Goal: Task Accomplishment & Management: Use online tool/utility

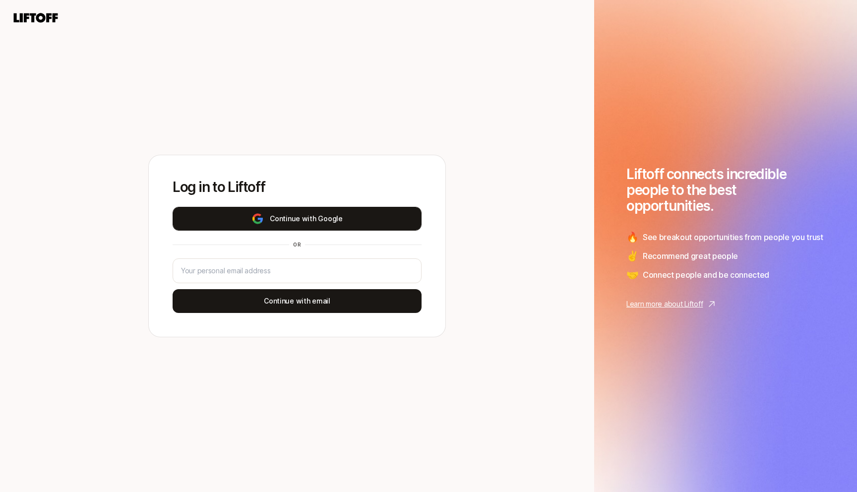
click at [303, 220] on button "Continue with Google" at bounding box center [297, 219] width 249 height 24
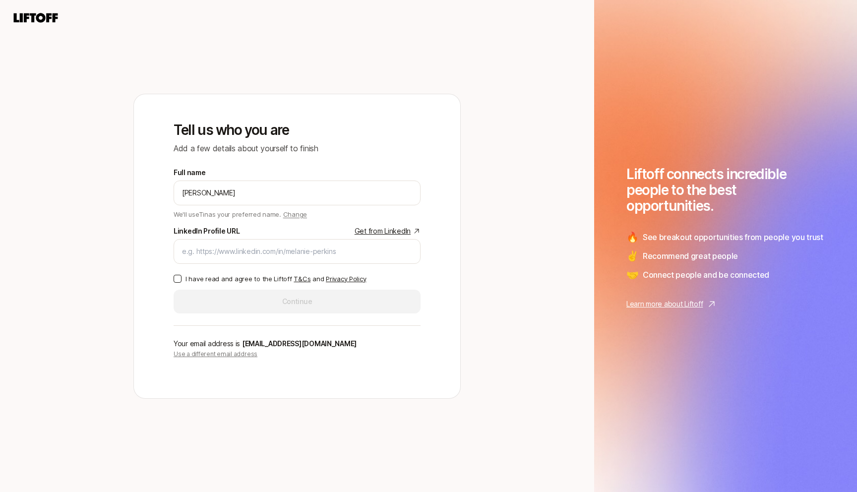
click at [249, 277] on p "I have read and agree to the Liftoff T&Cs and Privacy Policy" at bounding box center [275, 279] width 180 height 10
click at [181, 277] on button "I have read and agree to the Liftoff T&Cs and Privacy Policy" at bounding box center [178, 279] width 8 height 8
type button "on"
click at [261, 251] on input "LinkedIn Profile URL Get from LinkedIn" at bounding box center [297, 251] width 230 height 12
paste input "https://www.linkedin.com/in/blackduke/"
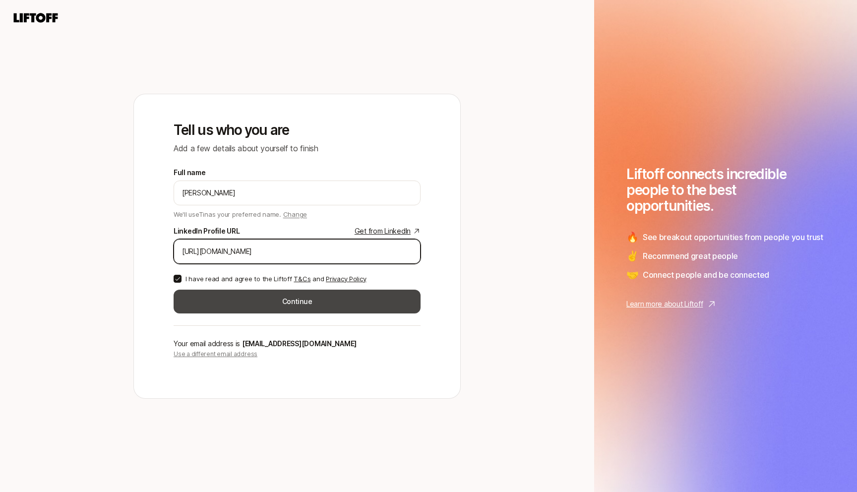
type input "https://www.linkedin.com/in/blackduke/"
click at [300, 303] on button "Continue" at bounding box center [297, 302] width 247 height 24
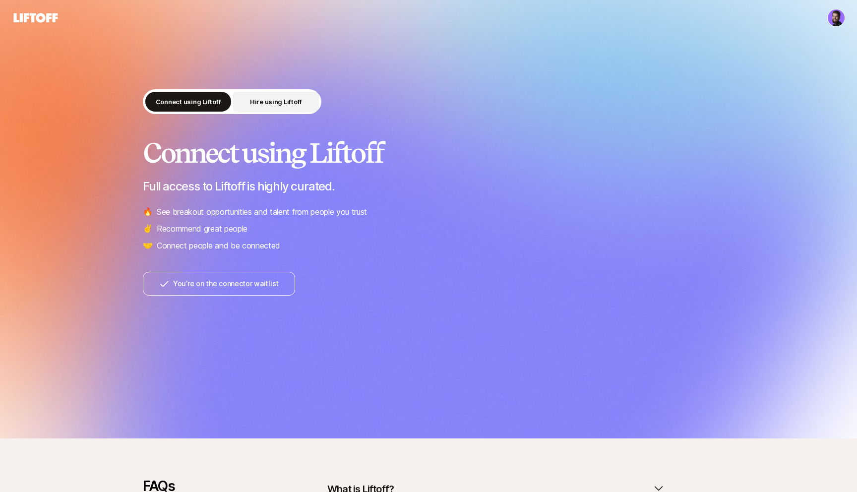
click at [277, 105] on p "Hire using Liftoff" at bounding box center [276, 102] width 52 height 10
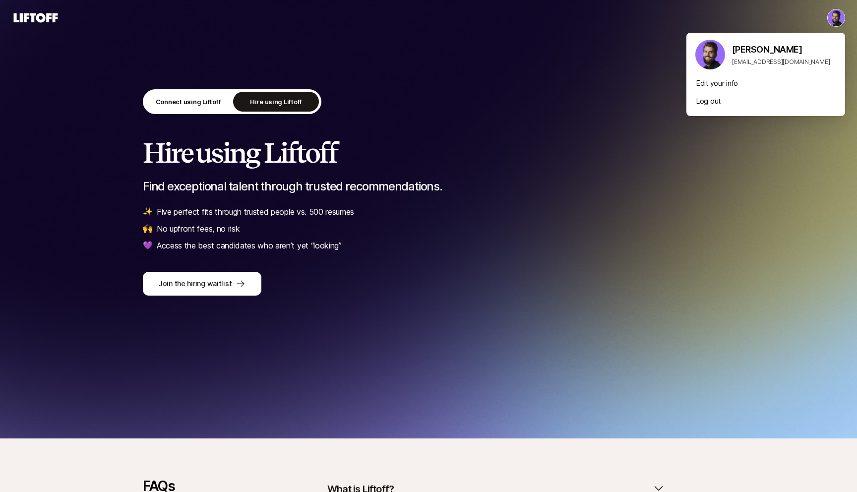
click at [839, 14] on html "Connect using Liftoff Hire using Liftoff Hire using Liftoff Find exceptional ta…" at bounding box center [428, 246] width 857 height 492
click at [839, 15] on html "Connect using Liftoff Hire using Liftoff Hire using Liftoff Find exceptional ta…" at bounding box center [428, 246] width 857 height 492
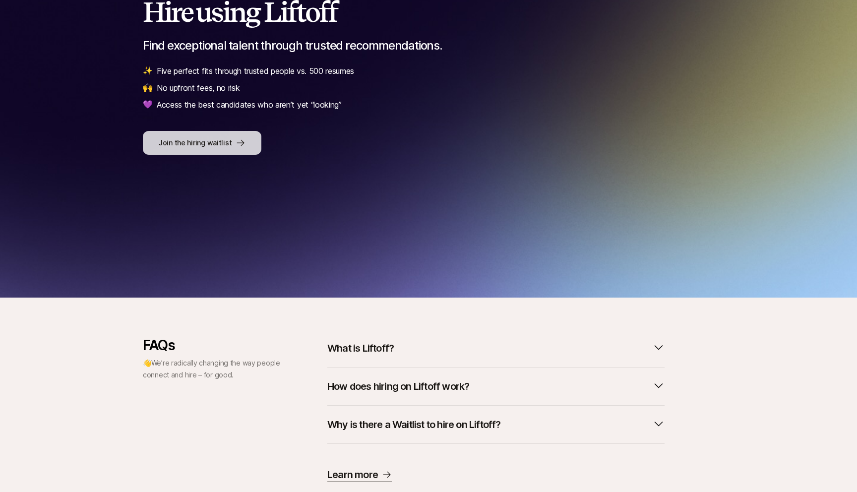
scroll to position [171, 0]
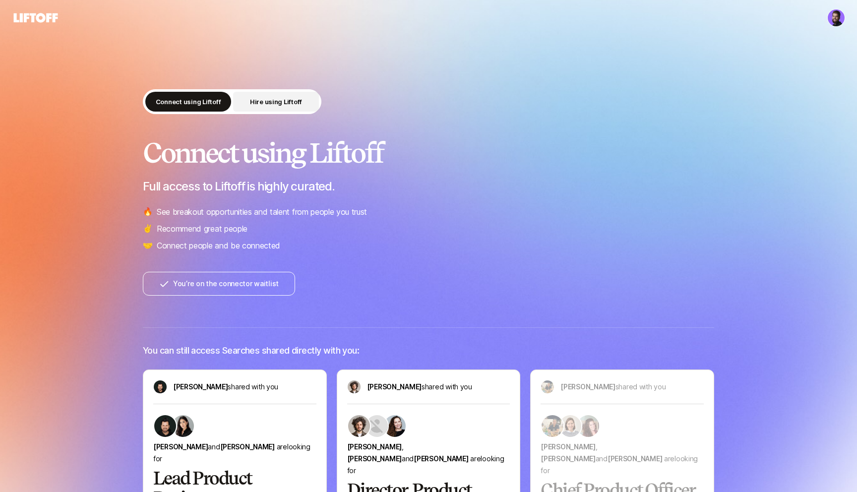
click at [277, 101] on p "Hire using Liftoff" at bounding box center [276, 102] width 52 height 10
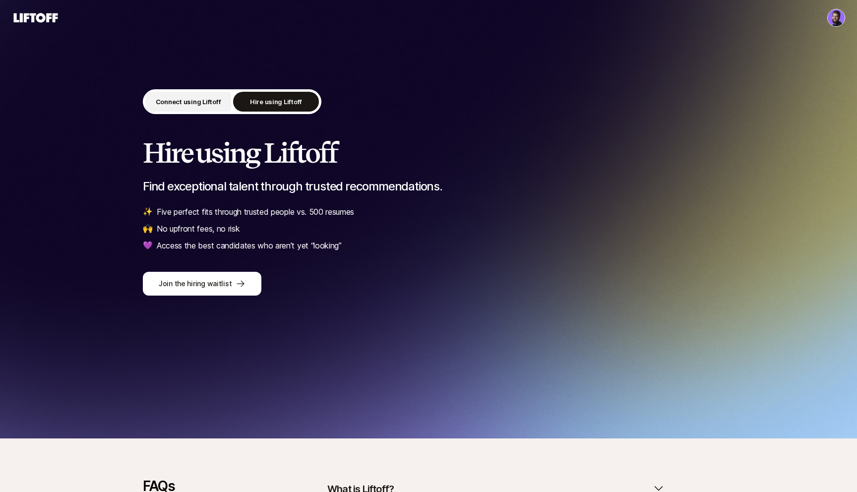
click at [198, 98] on p "Connect using Liftoff" at bounding box center [188, 102] width 65 height 10
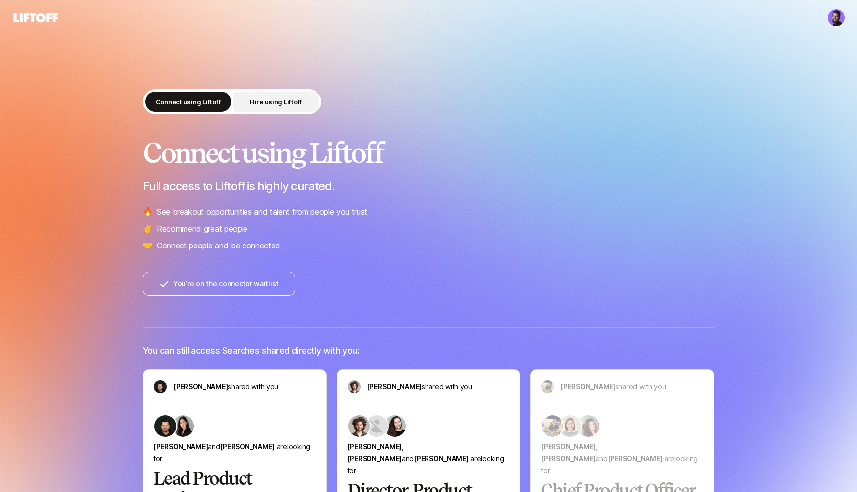
click at [256, 97] on p "Hire using Liftoff" at bounding box center [276, 102] width 52 height 10
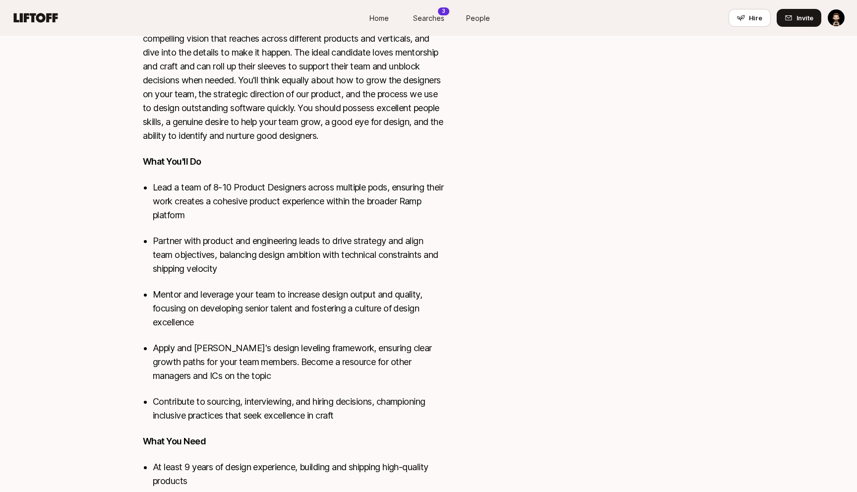
scroll to position [347, 0]
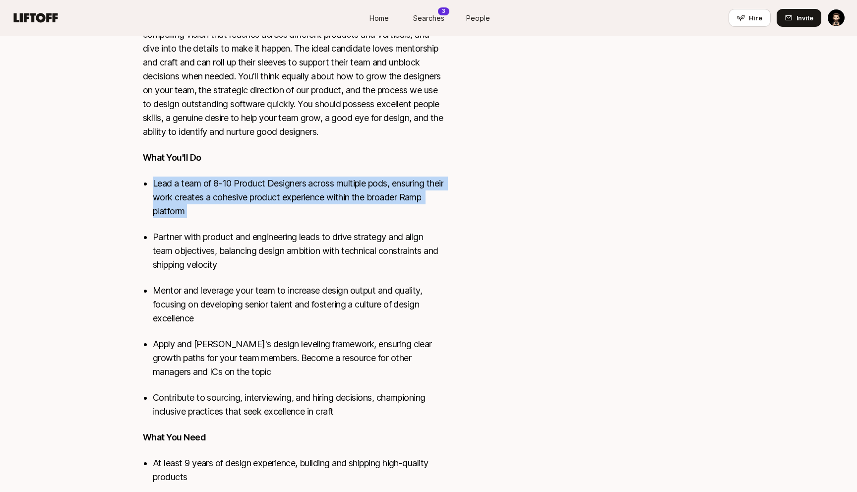
drag, startPoint x: 270, startPoint y: 162, endPoint x: 267, endPoint y: 225, distance: 63.0
click at [267, 225] on div "We're seeking a design leader to drive the evolution of Ramp's core product sui…" at bounding box center [293, 267] width 301 height 696
click at [267, 225] on ul "Lead a team of 8-10 Product Designers across multiple pods, ensuring their work…" at bounding box center [299, 297] width 292 height 242
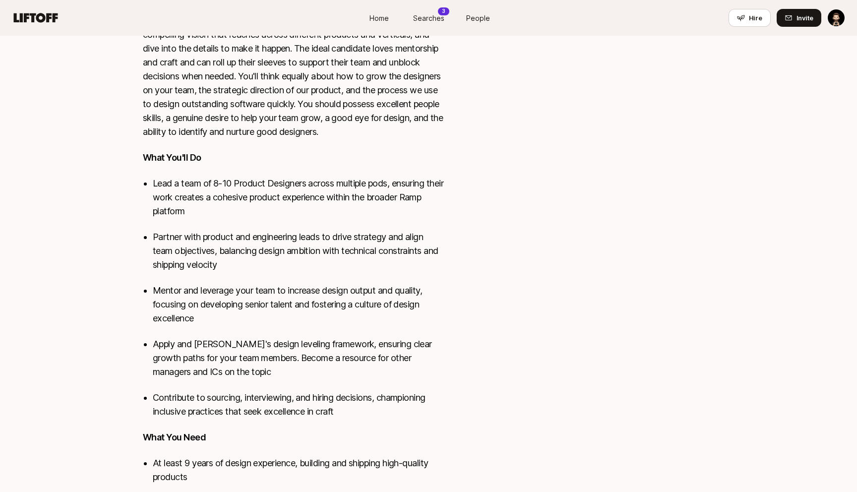
click at [267, 239] on p "Partner with product and engineering leads to drive strategy and align team obj…" at bounding box center [299, 251] width 292 height 42
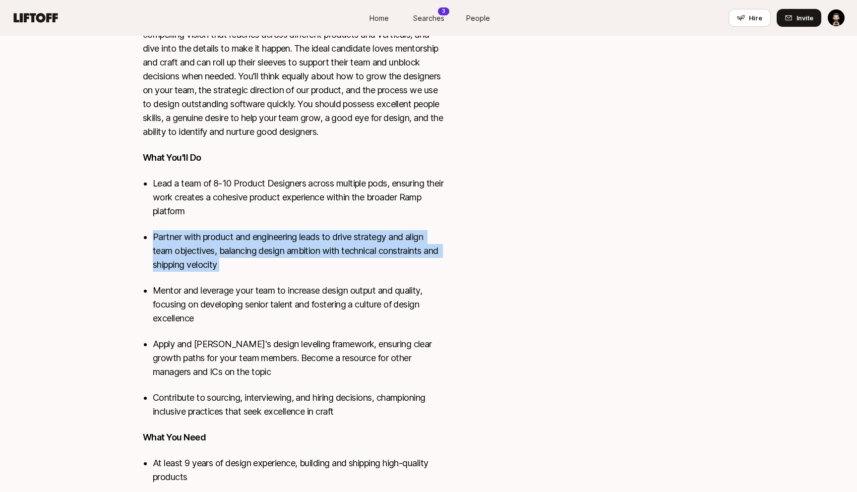
click at [267, 239] on p "Partner with product and engineering leads to drive strategy and align team obj…" at bounding box center [299, 251] width 292 height 42
click at [273, 265] on p "Partner with product and engineering leads to drive strategy and align team obj…" at bounding box center [299, 251] width 292 height 42
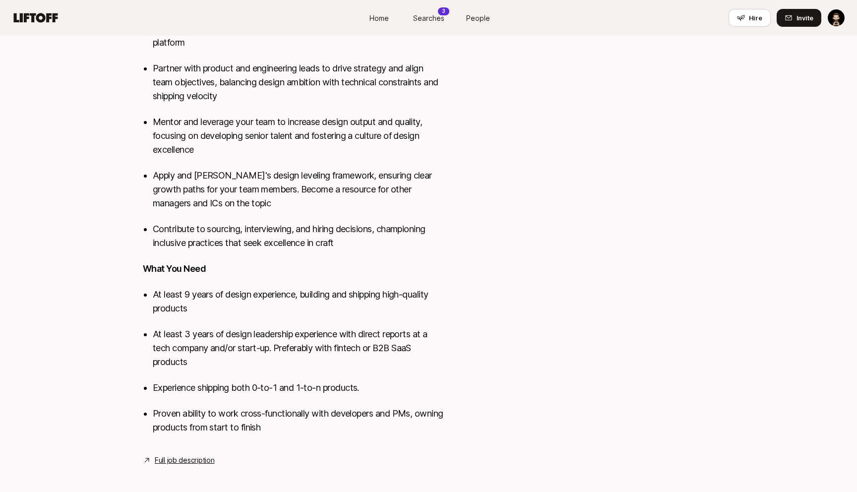
scroll to position [522, 0]
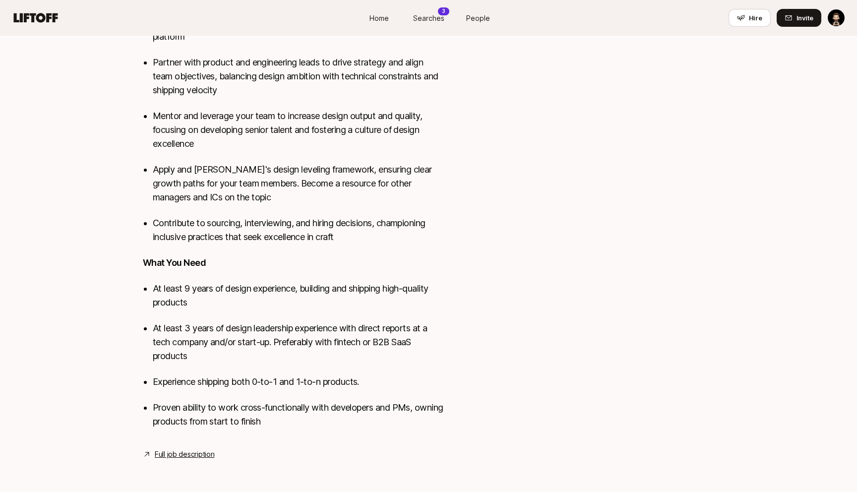
drag, startPoint x: 261, startPoint y: 288, endPoint x: 260, endPoint y: 295, distance: 7.0
click at [260, 295] on p "At least 9 years of design experience, building and shipping high-quality produ…" at bounding box center [299, 296] width 292 height 28
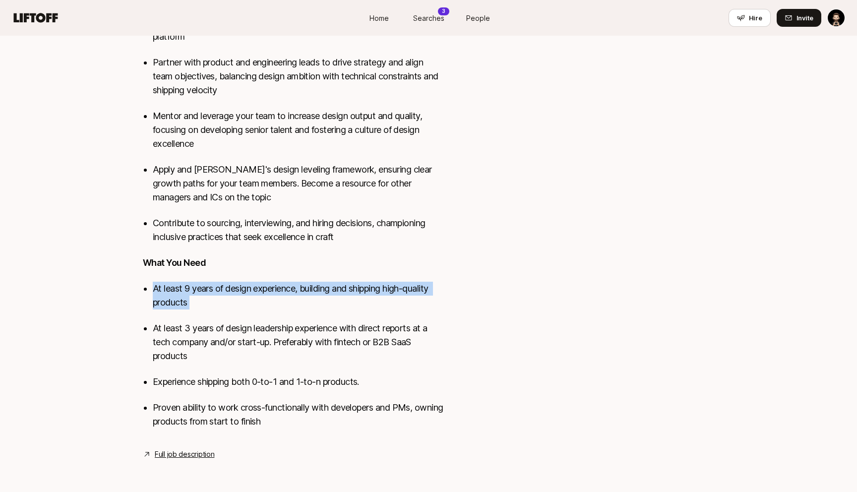
click at [260, 295] on p "At least 9 years of design experience, building and shipping high-quality produ…" at bounding box center [299, 296] width 292 height 28
click at [265, 304] on p "At least 9 years of design experience, building and shipping high-quality produ…" at bounding box center [299, 296] width 292 height 28
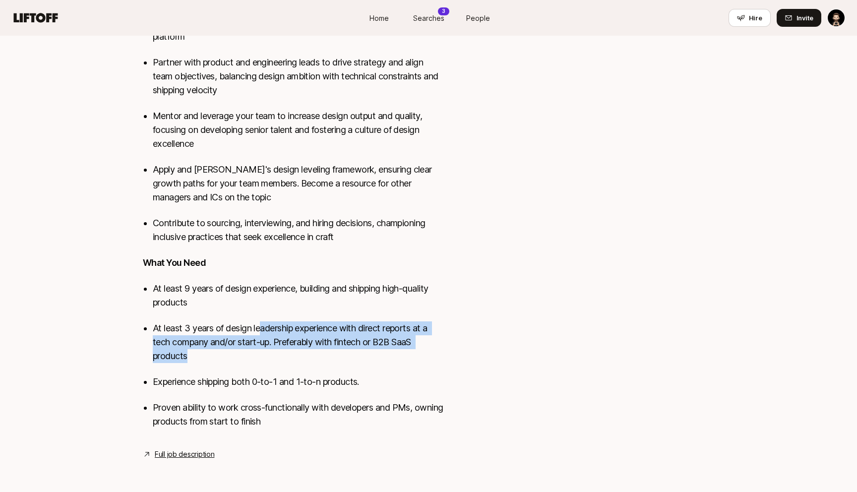
drag, startPoint x: 263, startPoint y: 334, endPoint x: 256, endPoint y: 360, distance: 26.7
click at [256, 360] on p "At least 3 years of design leadership experience with direct reports at a tech …" at bounding box center [299, 342] width 292 height 42
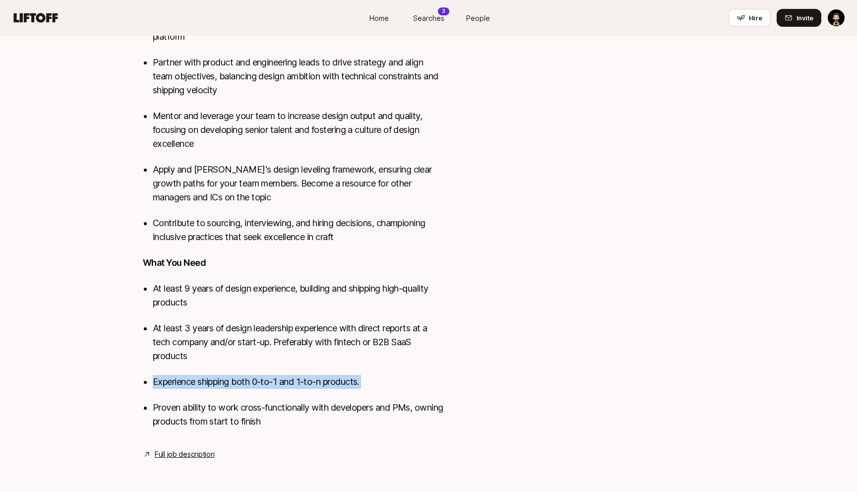
drag, startPoint x: 256, startPoint y: 361, endPoint x: 267, endPoint y: 389, distance: 30.0
click at [267, 389] on ul "At least 9 years of design experience, building and shipping high-quality produ…" at bounding box center [299, 355] width 292 height 147
drag, startPoint x: 267, startPoint y: 389, endPoint x: 260, endPoint y: 354, distance: 35.4
click at [260, 354] on ul "At least 9 years of design experience, building and shipping high-quality produ…" at bounding box center [299, 355] width 292 height 147
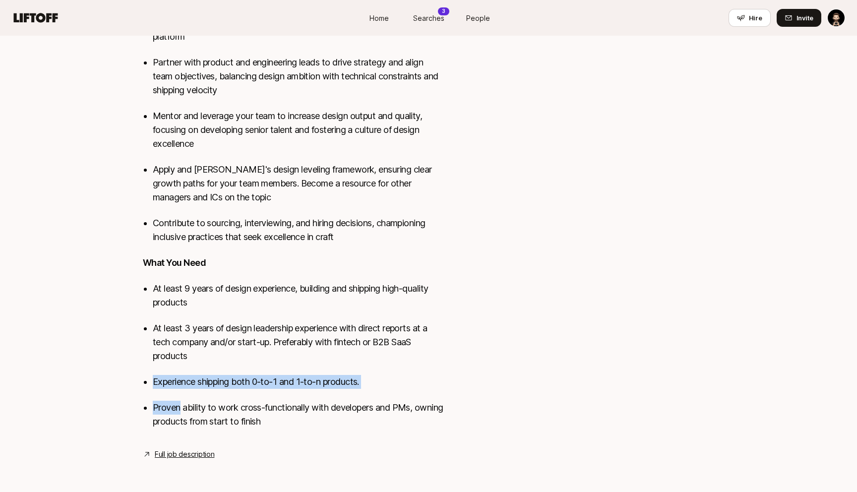
click at [260, 354] on p "At least 3 years of design leadership experience with direct reports at a tech …" at bounding box center [299, 342] width 292 height 42
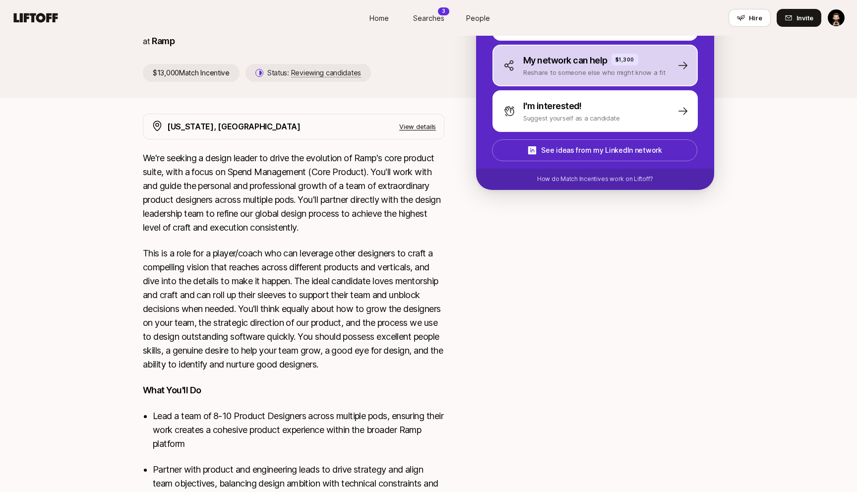
scroll to position [0, 0]
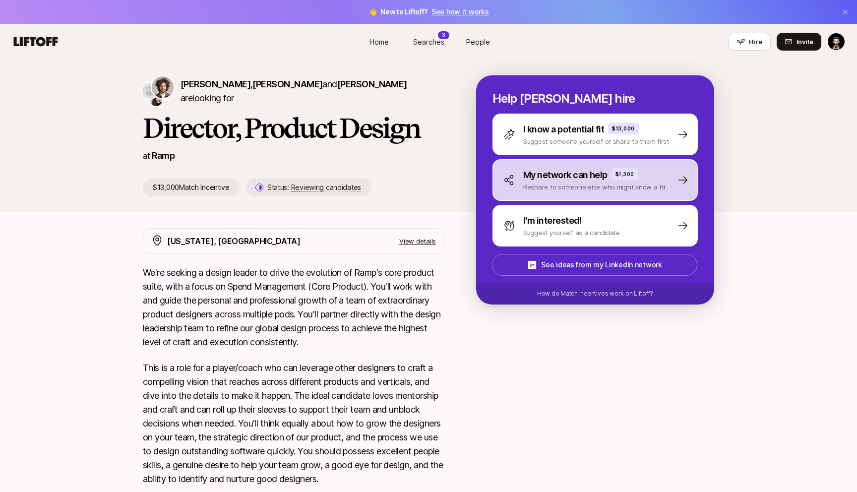
click at [574, 181] on p "My network can help" at bounding box center [565, 175] width 84 height 14
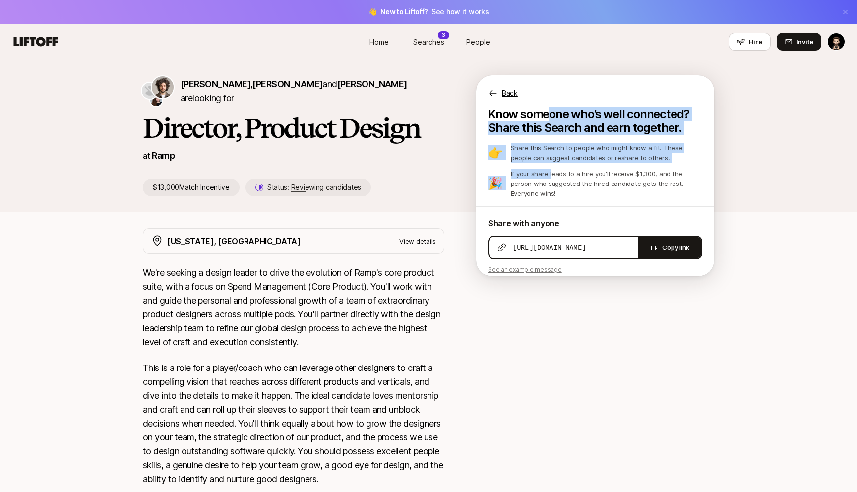
drag, startPoint x: 547, startPoint y: 117, endPoint x: 548, endPoint y: 175, distance: 58.5
click at [548, 175] on div "Know someone who’s well connected? Share this Search and earn together. 👉 Share…" at bounding box center [595, 190] width 214 height 167
click at [548, 176] on p "If your share leads to a hire you'll receive $1,300, and the person who suggest…" at bounding box center [606, 184] width 191 height 30
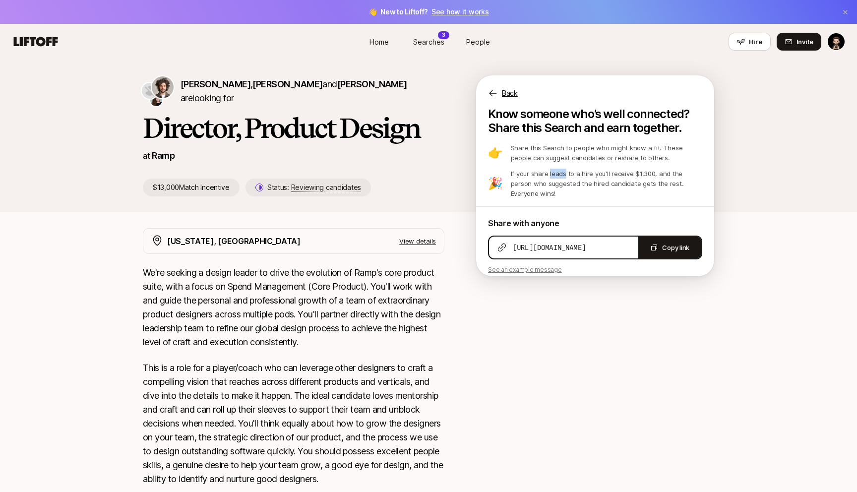
click at [548, 176] on p "If your share leads to a hire you'll receive $1,300, and the person who suggest…" at bounding box center [606, 184] width 191 height 30
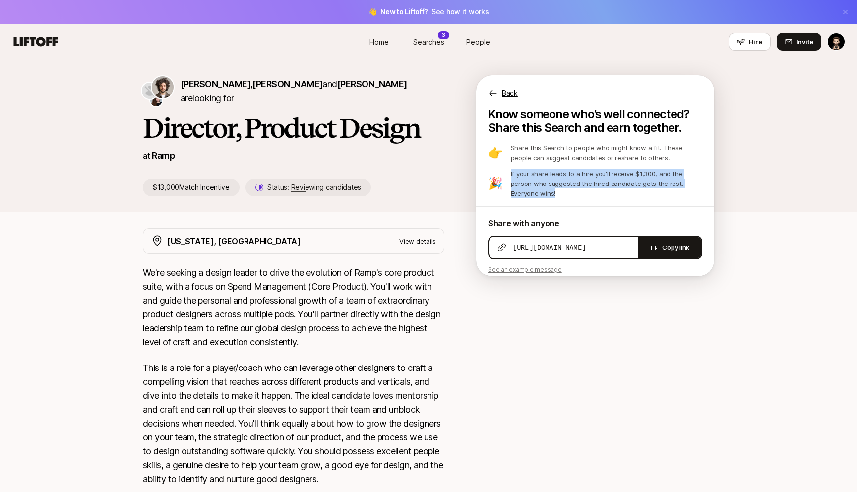
click at [548, 176] on p "If your share leads to a hire you'll receive $1,300, and the person who suggest…" at bounding box center [606, 184] width 191 height 30
click at [558, 174] on p "If your share leads to a hire you'll receive $1,300, and the person who suggest…" at bounding box center [606, 184] width 191 height 30
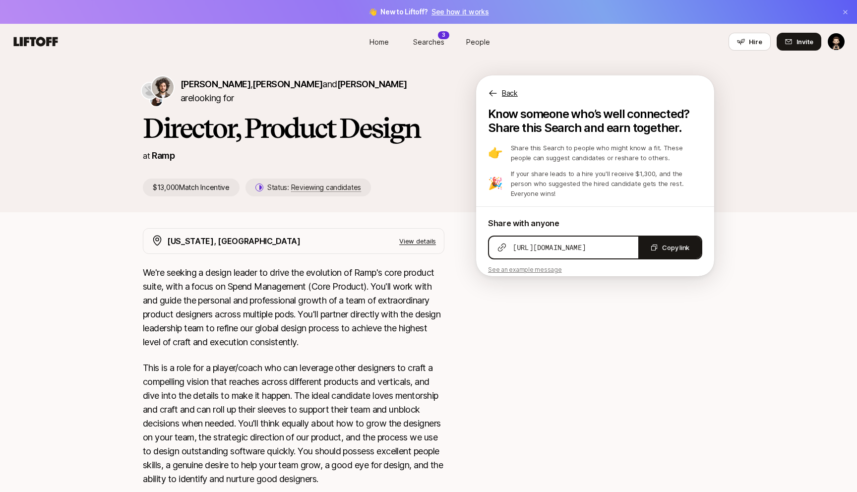
click at [547, 265] on p "See an example message" at bounding box center [595, 269] width 214 height 9
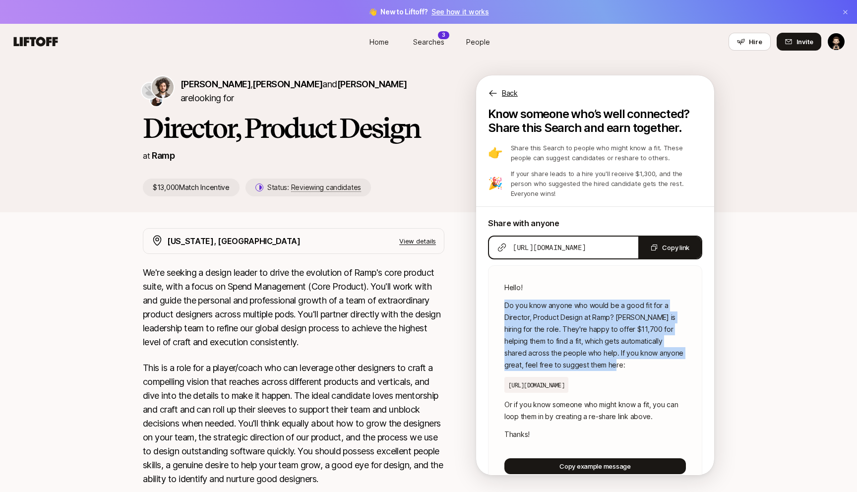
drag, startPoint x: 563, startPoint y: 280, endPoint x: 584, endPoint y: 352, distance: 74.8
click at [584, 352] on div "Hello! Do you know anyone who would be a good fit for a Director, Product Desig…" at bounding box center [595, 377] width 214 height 225
click at [584, 352] on p "Do you know anyone who would be a good fit for a Director, Product Design at Ra…" at bounding box center [594, 334] width 181 height 71
drag, startPoint x: 584, startPoint y: 352, endPoint x: 572, endPoint y: 273, distance: 79.7
click at [572, 273] on div "Hello! Do you know anyone who would be a good fit for a Director, Product Desig…" at bounding box center [595, 377] width 214 height 225
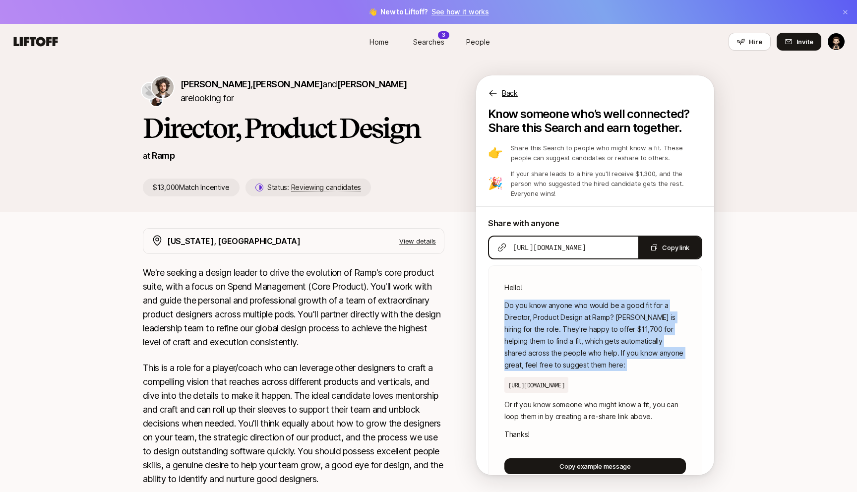
click at [572, 282] on p "Hello!" at bounding box center [594, 288] width 181 height 12
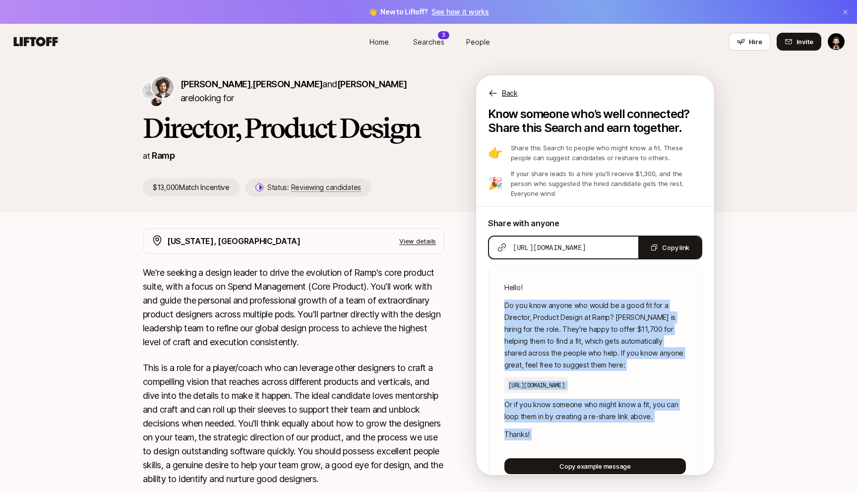
drag, startPoint x: 572, startPoint y: 273, endPoint x: 581, endPoint y: 422, distance: 149.5
click at [581, 422] on div "Hello! Do you know anyone who would be a good fit for a Director, Product Desig…" at bounding box center [595, 377] width 214 height 225
click at [581, 428] on p "Thanks!" at bounding box center [594, 434] width 181 height 12
drag, startPoint x: 581, startPoint y: 422, endPoint x: 580, endPoint y: 303, distance: 119.0
click at [580, 303] on div "Hello! Do you know anyone who would be a good fit for a Director, Product Desig…" at bounding box center [595, 377] width 214 height 225
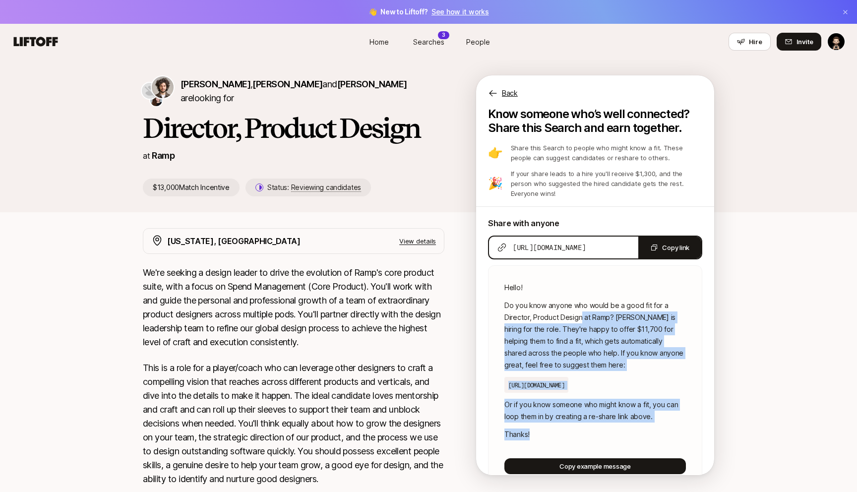
click at [580, 303] on p "Do you know anyone who would be a good fit for a Director, Product Design at Ra…" at bounding box center [594, 334] width 181 height 71
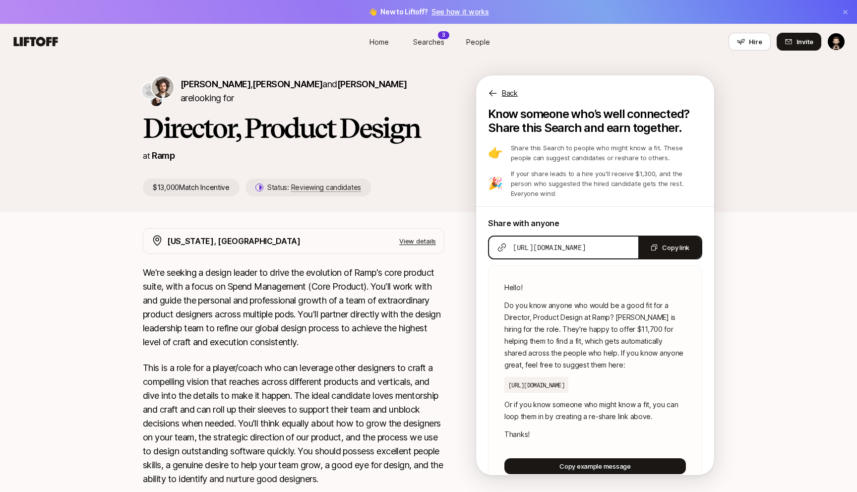
click at [489, 87] on div "Back" at bounding box center [595, 87] width 238 height 24
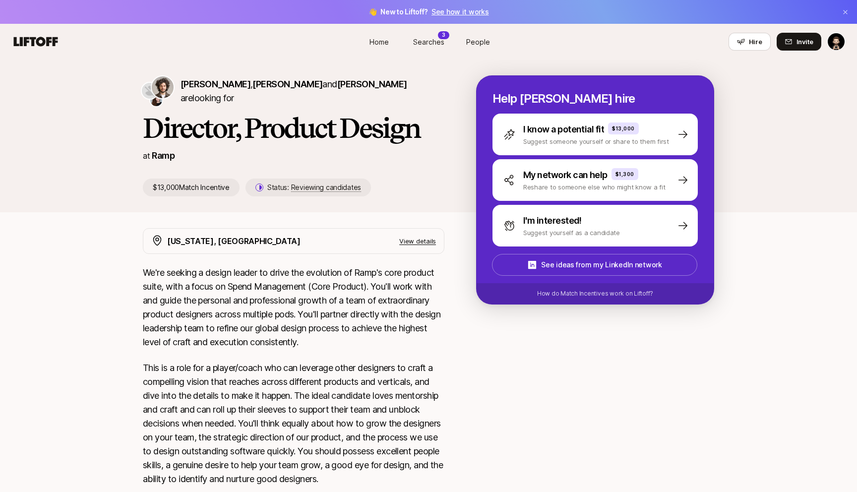
click at [420, 239] on p "View details" at bounding box center [417, 241] width 37 height 10
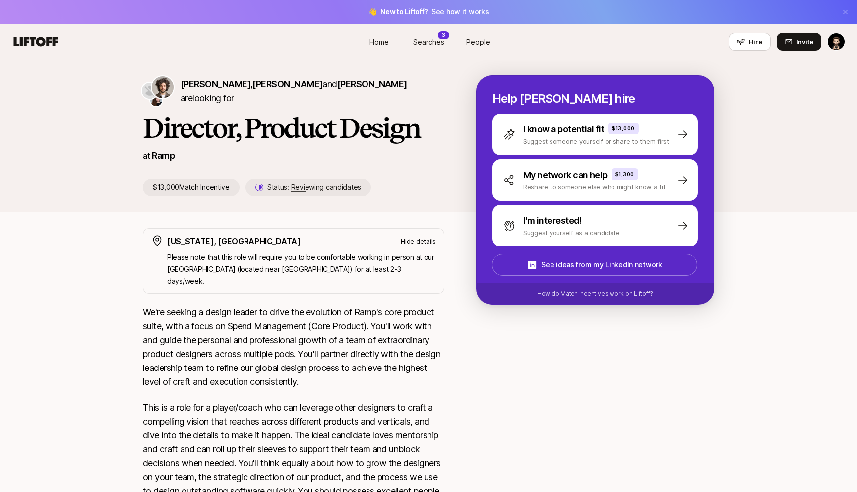
click at [420, 239] on p "Hide details" at bounding box center [418, 241] width 35 height 10
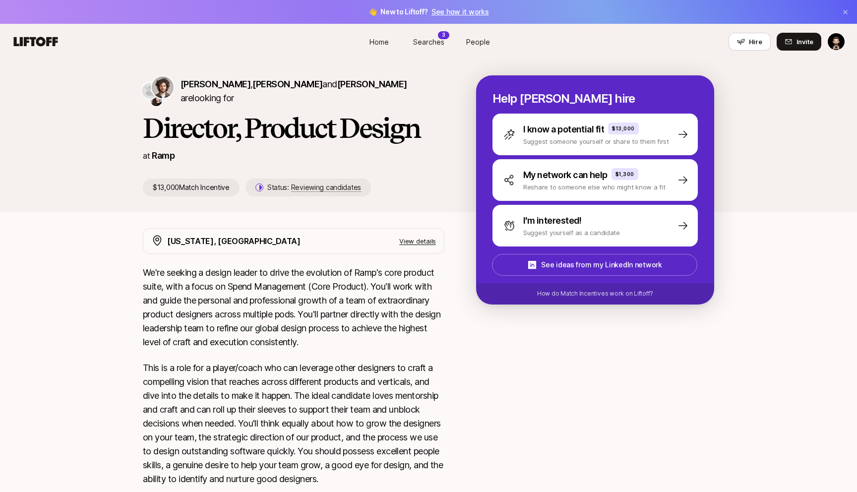
click at [420, 239] on p "View details" at bounding box center [417, 241] width 37 height 10
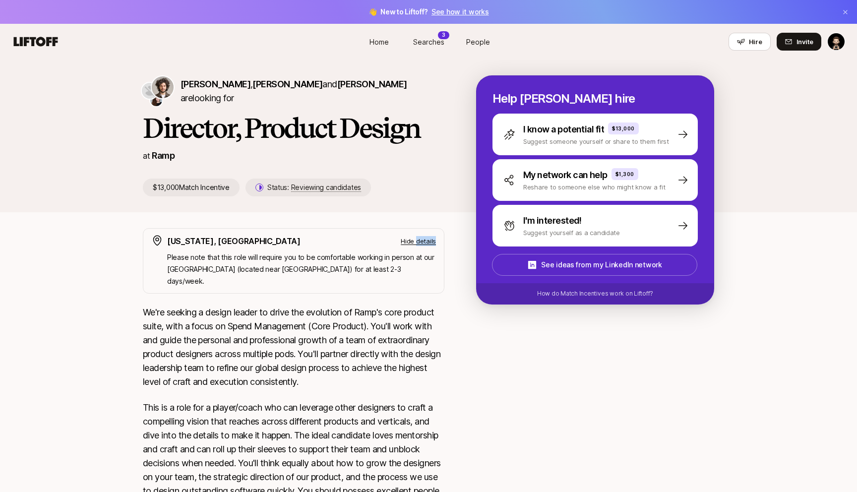
click at [420, 239] on p "Hide details" at bounding box center [418, 241] width 35 height 10
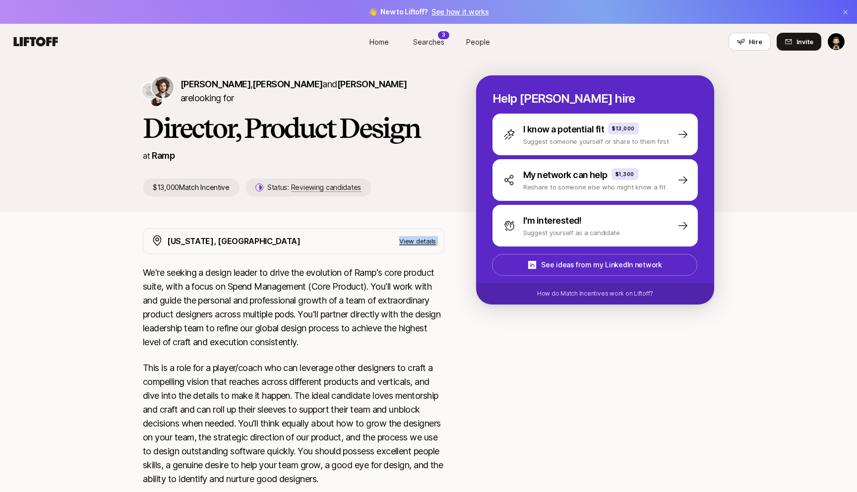
click at [420, 239] on p "View details" at bounding box center [417, 241] width 37 height 10
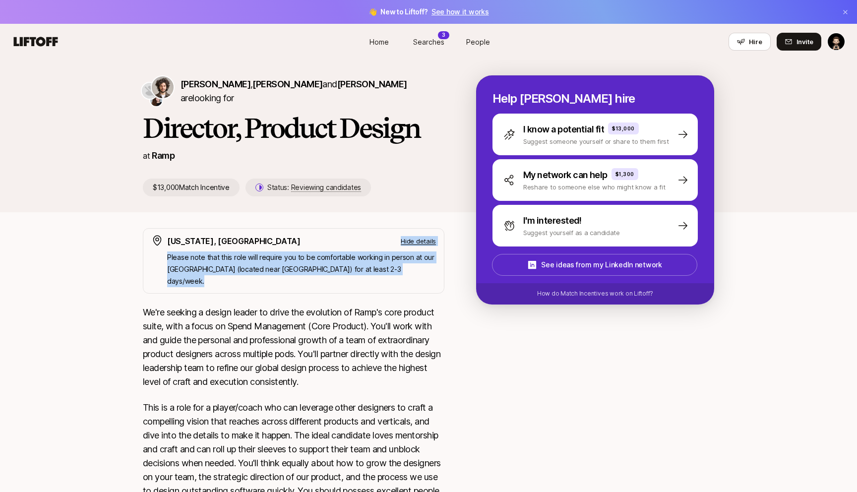
click at [420, 239] on p "Hide details" at bounding box center [418, 241] width 35 height 10
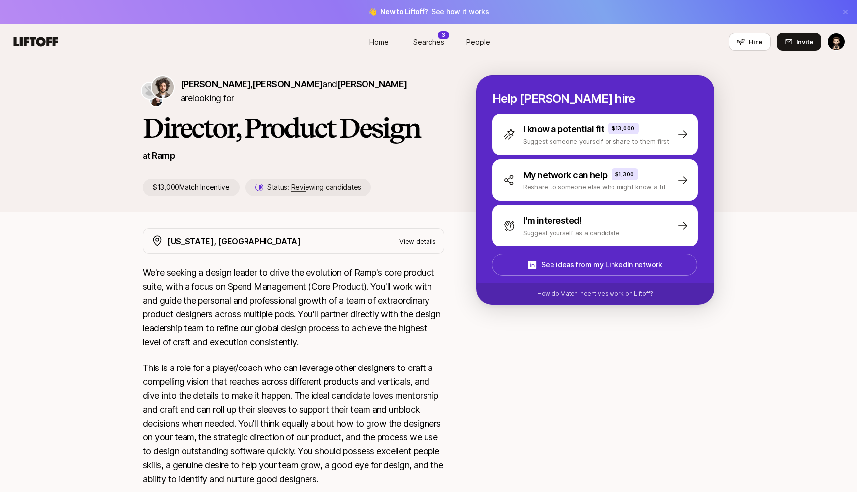
click at [429, 227] on div "Diego Zaks , Christian Chung and Monica Althoff are looking for Director, Produ…" at bounding box center [428, 143] width 857 height 169
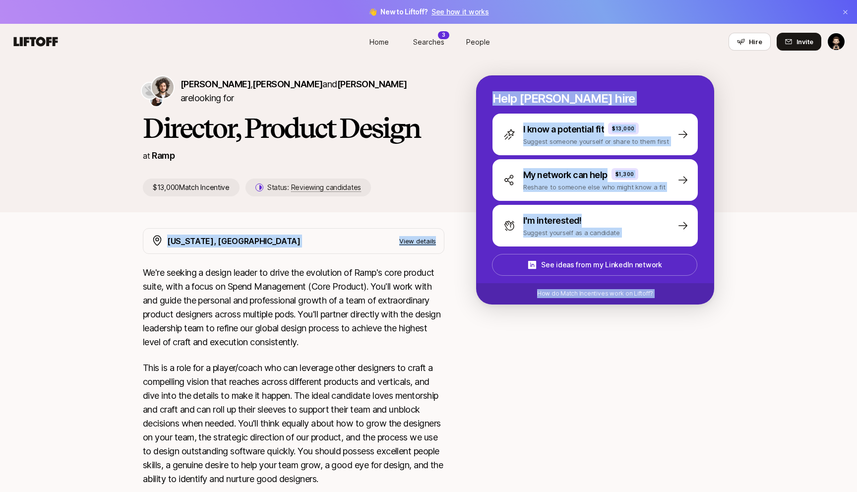
drag, startPoint x: 426, startPoint y: 220, endPoint x: 422, endPoint y: 258, distance: 38.4
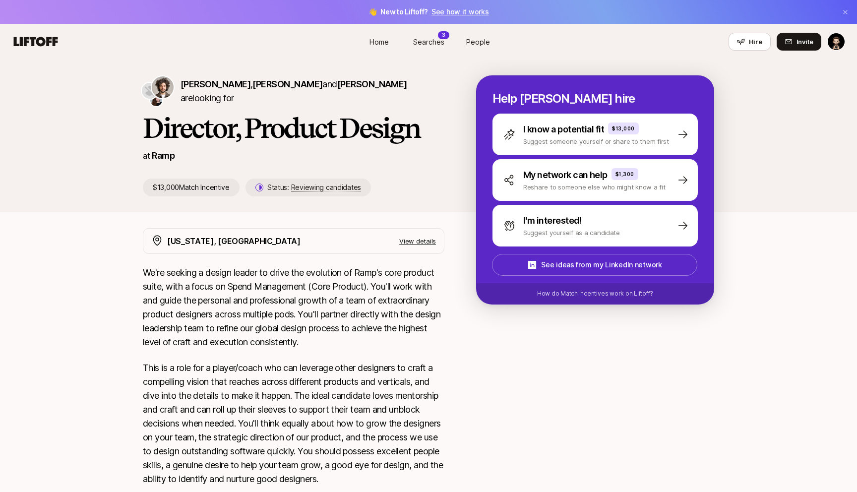
click at [317, 118] on h1 "Director, Product Design" at bounding box center [293, 128] width 301 height 30
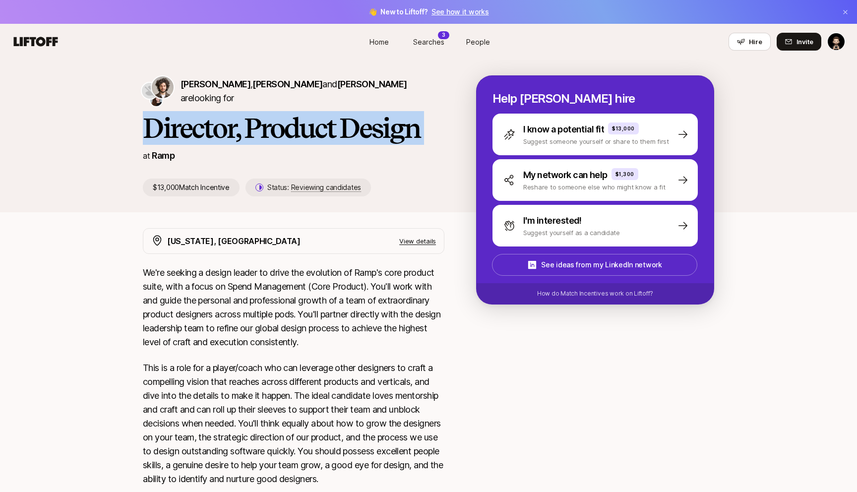
click at [317, 118] on h1 "Director, Product Design" at bounding box center [293, 128] width 301 height 30
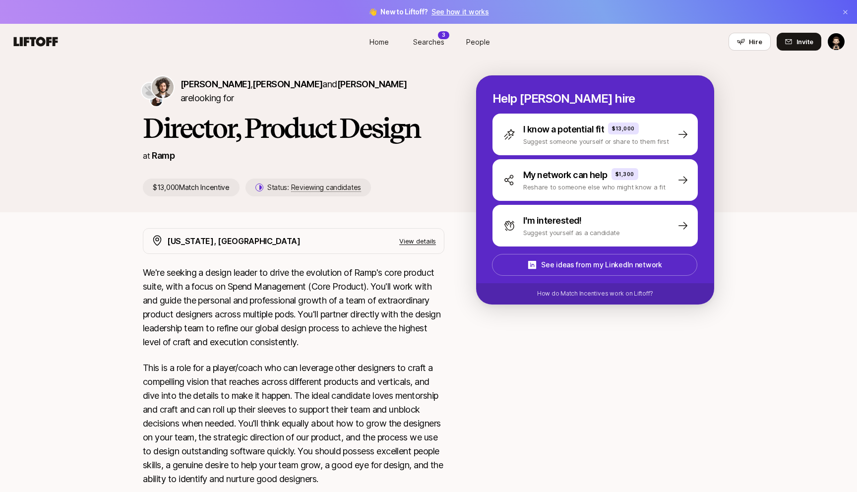
click at [421, 41] on span "Searches" at bounding box center [428, 42] width 31 height 10
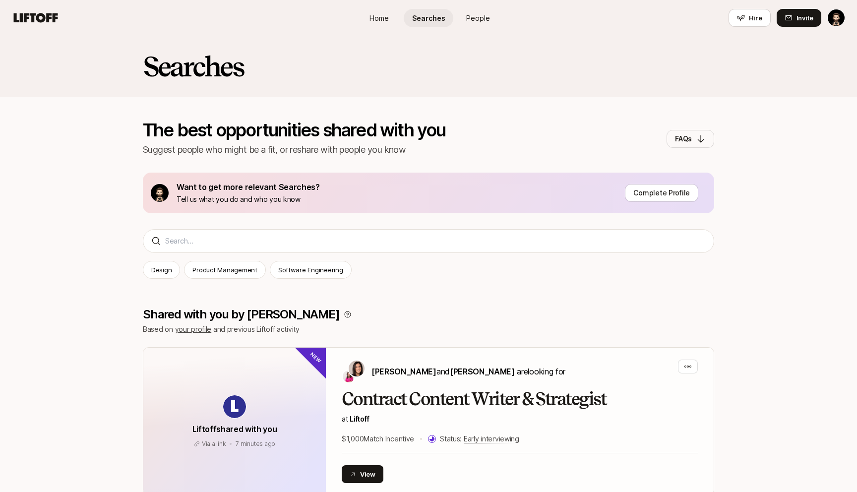
click at [378, 11] on link "Home" at bounding box center [379, 18] width 50 height 18
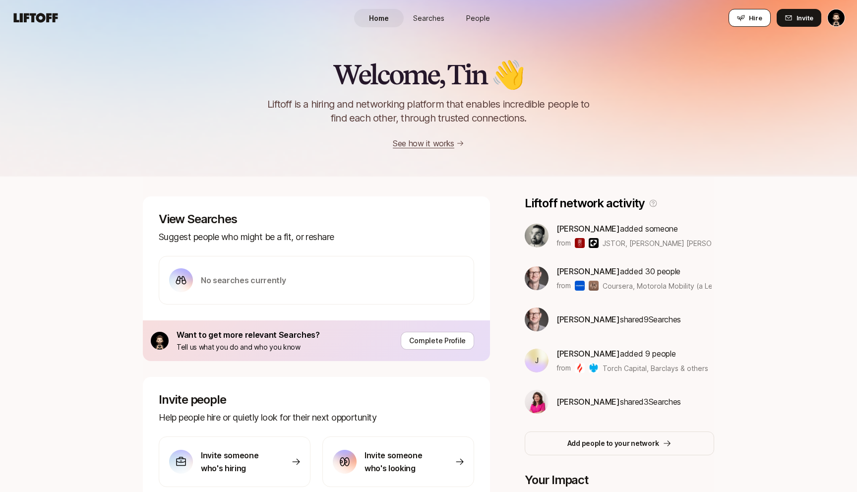
click at [745, 18] on icon at bounding box center [741, 18] width 8 height 8
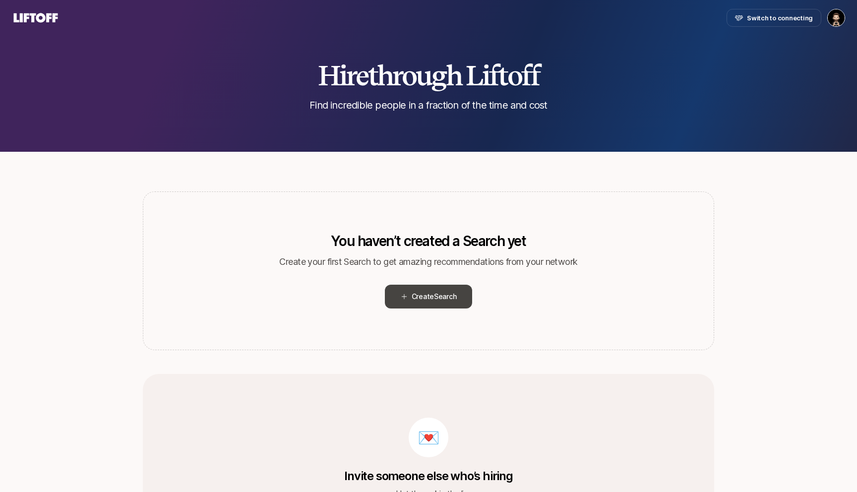
click at [402, 295] on icon at bounding box center [404, 296] width 7 height 7
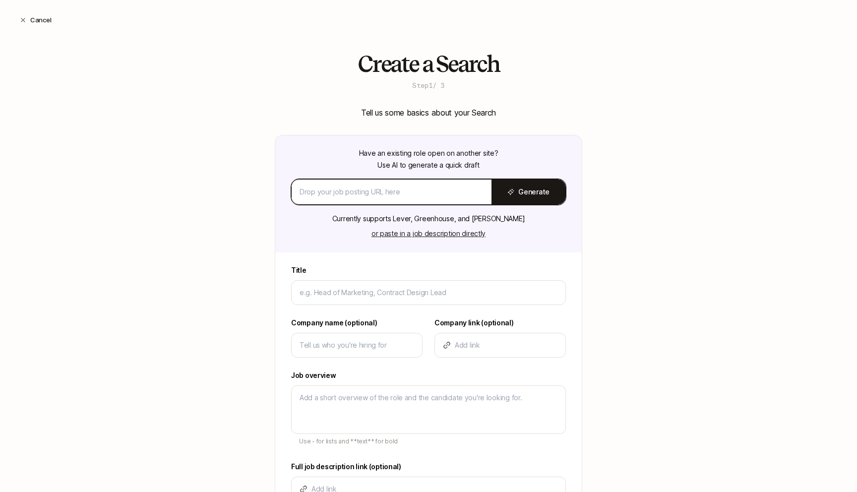
click at [385, 188] on input at bounding box center [391, 192] width 184 height 12
click at [390, 190] on input at bounding box center [391, 192] width 184 height 12
paste input "https://careersatdoordash.com/jobs/principal-product-designer-consumer-platform…"
type input "https://careersatdoordash.com/jobs/principal-product-designer-consumer-platform…"
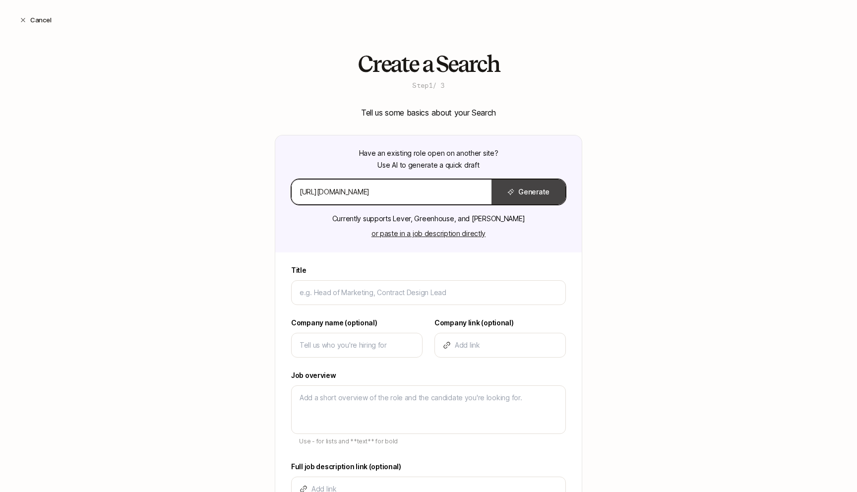
scroll to position [0, 0]
click at [527, 190] on button "Generate" at bounding box center [528, 191] width 74 height 25
click at [466, 188] on input "https://careersatdoordash.com/jobs/principal-product-designer-consumer-platform…" at bounding box center [391, 192] width 184 height 12
click at [431, 191] on input "https://careersatdoordash.com/jobs/principal-product-designer-consumer-platform…" at bounding box center [391, 192] width 184 height 12
click at [526, 189] on button "Generate" at bounding box center [528, 191] width 74 height 25
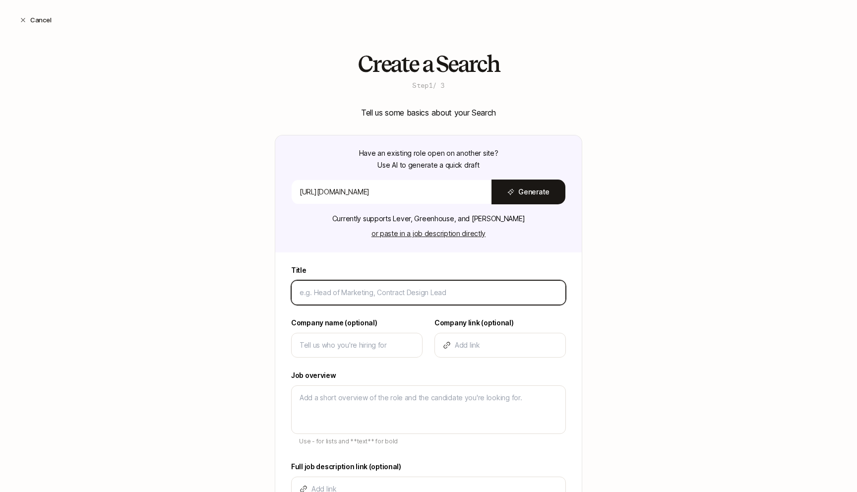
click at [369, 288] on input at bounding box center [428, 293] width 258 height 12
paste input "Principal Product Designer"
type input "Principal Product Designer"
type textarea "x"
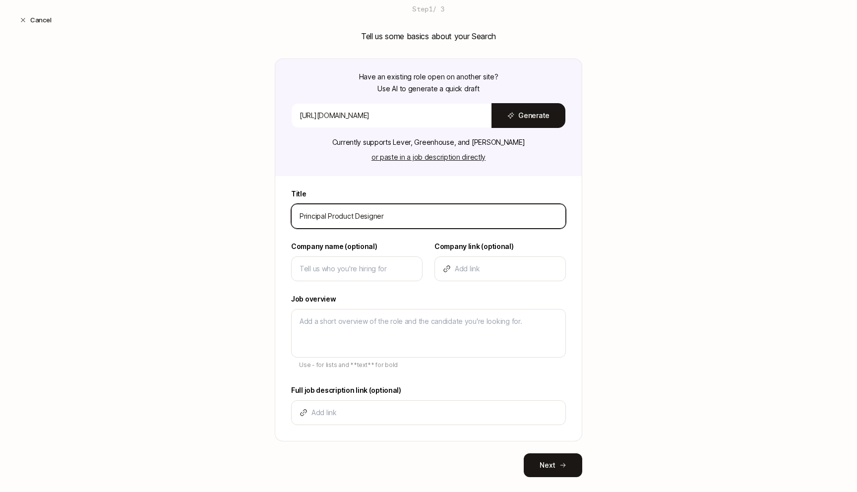
scroll to position [88, 0]
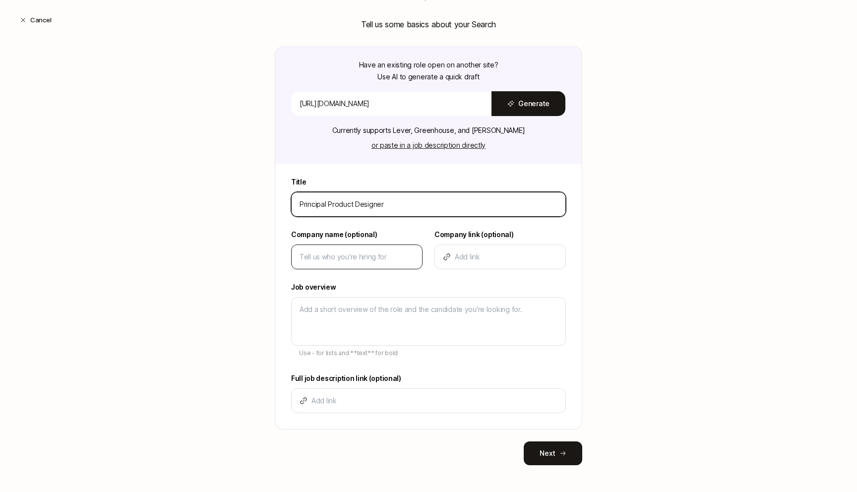
type input "Principal Product Designer"
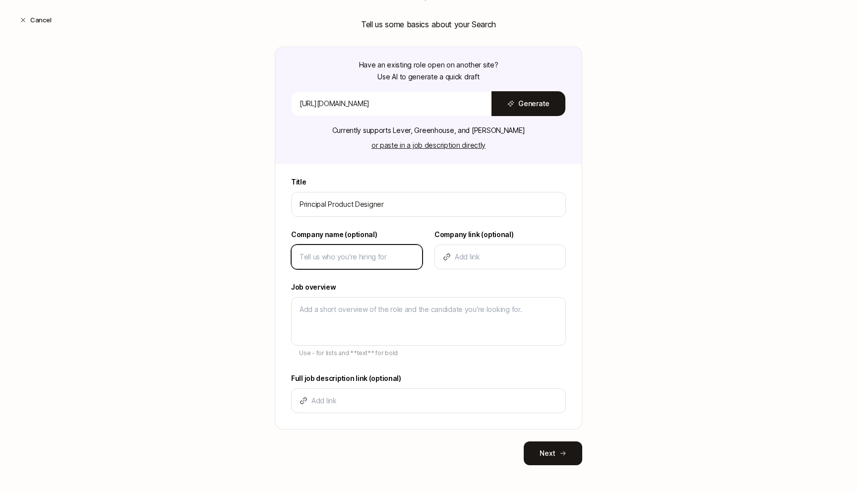
type input "D"
type textarea "x"
type input "Do"
type textarea "x"
type input "Doo"
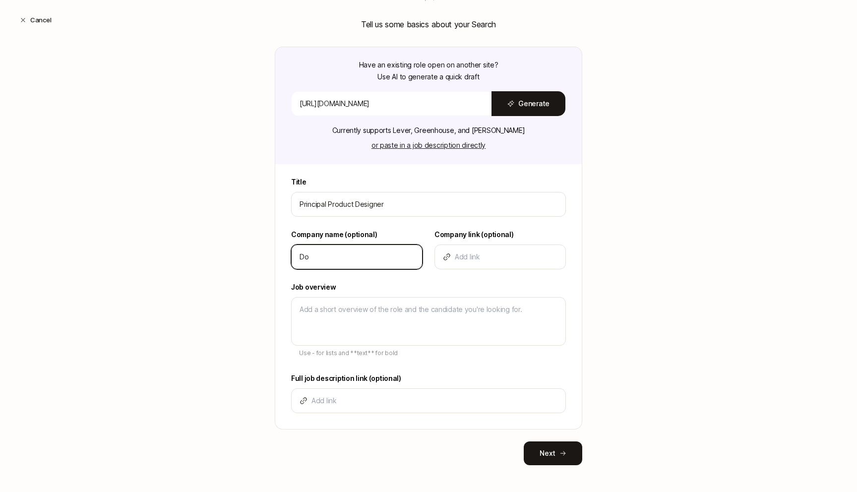
type textarea "x"
type input "Door"
type textarea "x"
type input "Doord"
type textarea "x"
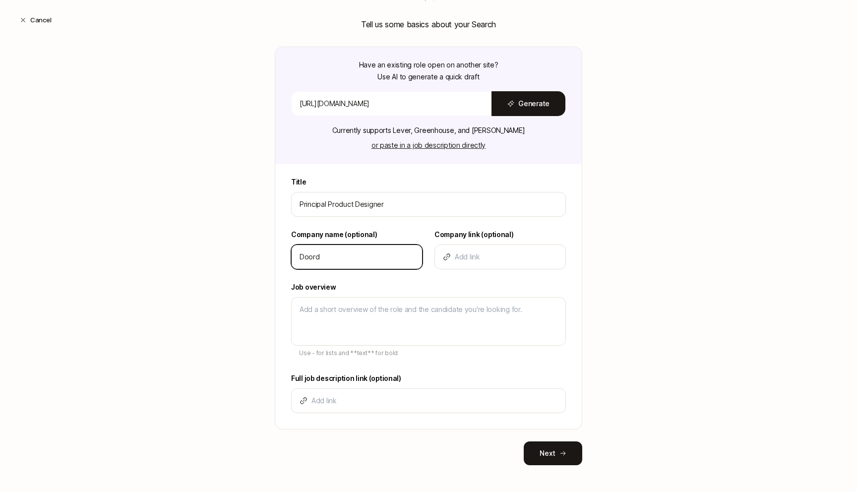
type input "Doorda"
type textarea "x"
type input "Doordas"
type textarea "x"
type input "Doordash"
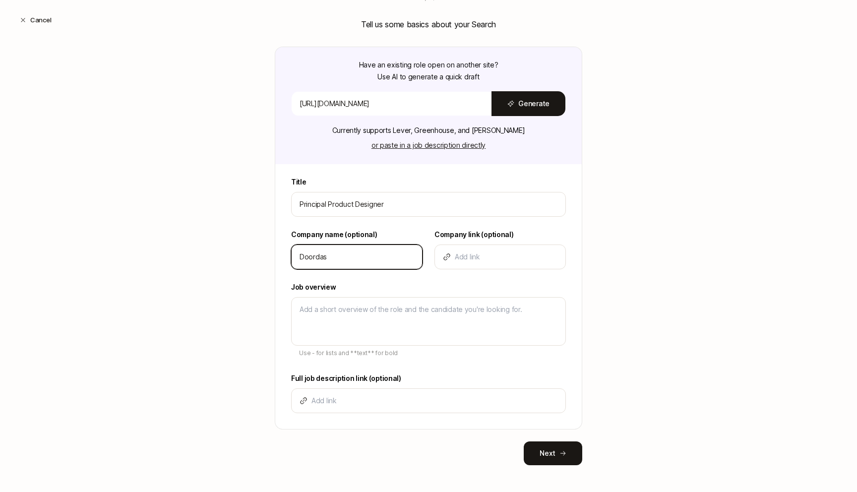
type textarea "x"
type input "Doordash"
paste input "https://careersatdoordash.com/jobs/principal-product-designer-consumer-platform…"
type input "https://careersatdoordash.com/jobs/principal-product-designer-consumer-platform…"
type textarea "x"
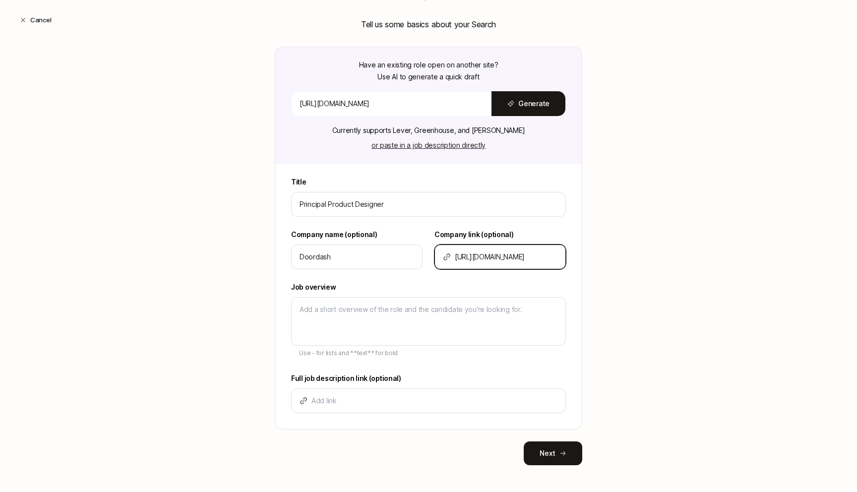
scroll to position [0, 193]
type input "https://careersatdoordash.com/jobs/principal-product-designer-consumer-platform…"
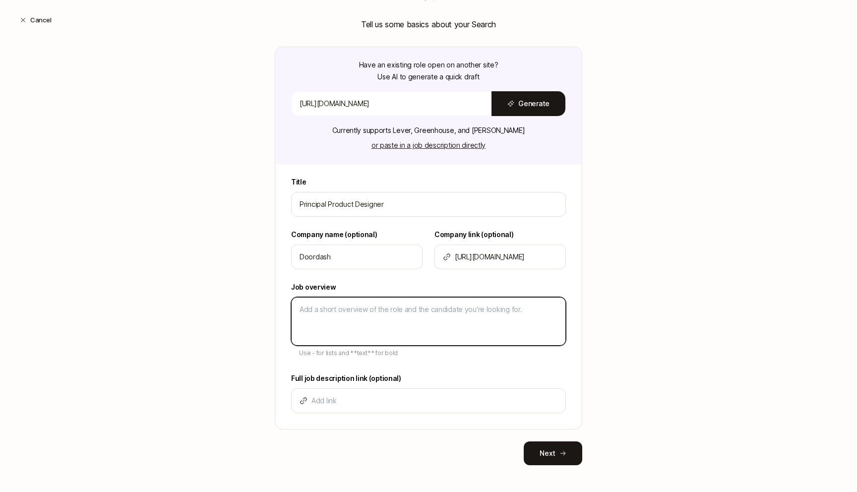
scroll to position [0, 0]
click at [405, 320] on textarea at bounding box center [428, 321] width 275 height 49
paste textarea "I'm hiring a Principal D7 Product Designer DoorDash. The bar is high, and I'm l…"
type textarea "I'm hiring a Principal D7 Product Designer DoorDash. The bar is high, and I'm l…"
type textarea "x"
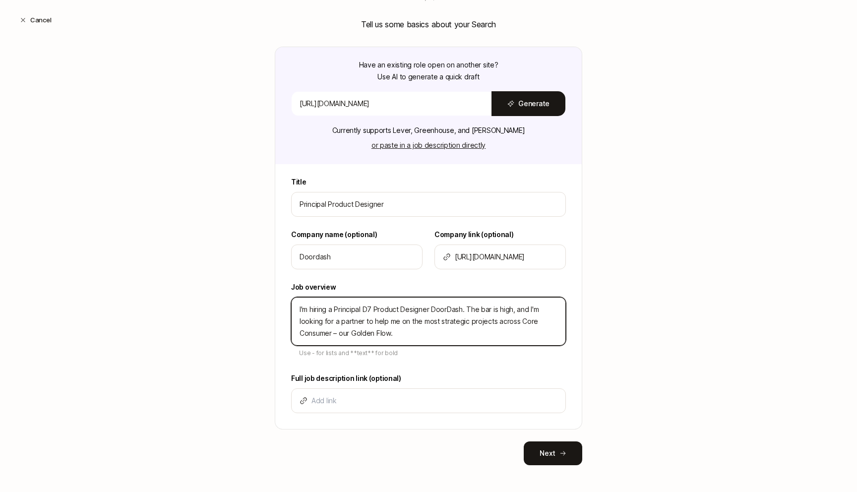
drag, startPoint x: 373, startPoint y: 308, endPoint x: 490, endPoint y: 332, distance: 119.0
click at [490, 333] on textarea "I'm hiring a Principal D7 Product Designer DoorDash. The bar is high, and I'm l…" at bounding box center [428, 321] width 275 height 49
click at [490, 332] on textarea "I'm hiring a Principal D7 Product Designer DoorDash. The bar is high, and I'm l…" at bounding box center [428, 321] width 275 height 49
type textarea "I'm hiring a Principal D7 Product Designer DoorDash. The bar is high, and I'm l…"
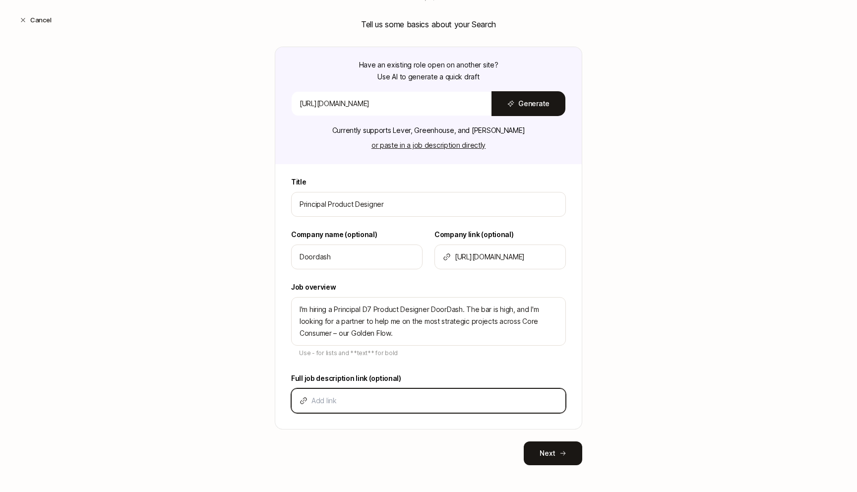
click at [419, 398] on input at bounding box center [434, 401] width 246 height 12
paste input "https://careersatdoordash.com/jobs/principal-product-designer-consumer-platform…"
type input "https://careersatdoordash.com/jobs/principal-product-designer-consumer-platform…"
type textarea "x"
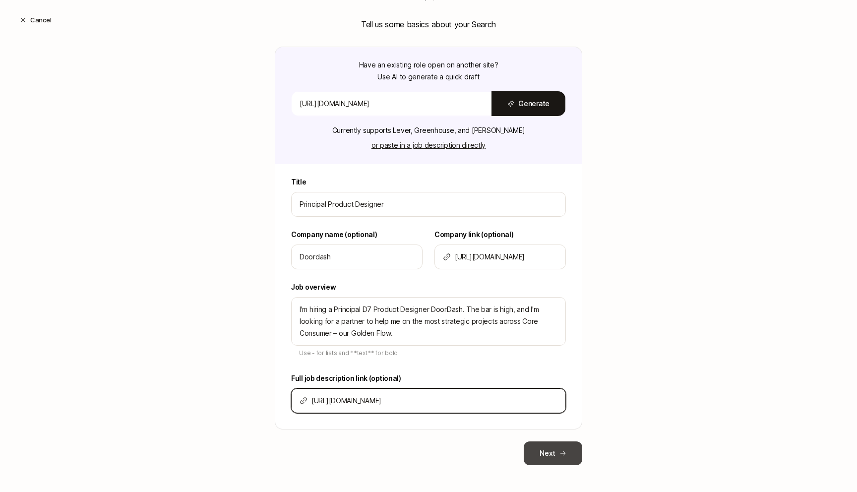
type input "https://careersatdoordash.com/jobs/principal-product-designer-consumer-platform…"
click at [554, 446] on button "Next" at bounding box center [553, 453] width 59 height 24
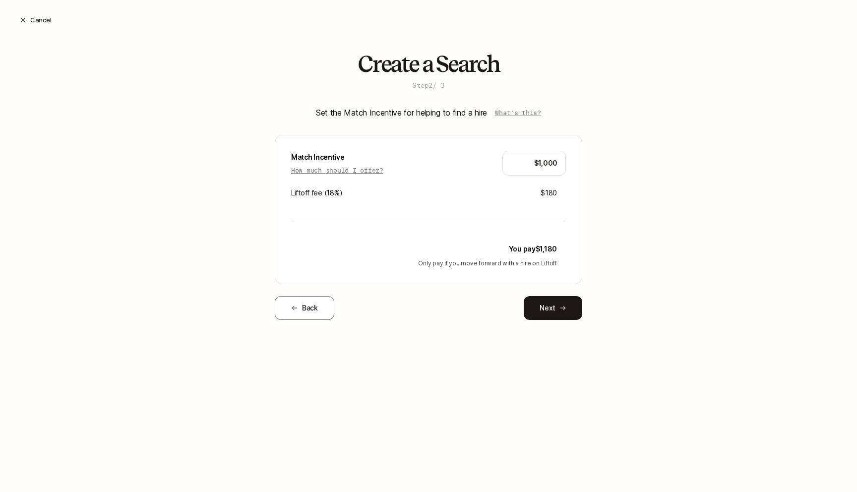
type input "$1,000"
click at [610, 203] on div "Create a Search Step 2 / 3 Set the Match Incentive for helping to find a hire W…" at bounding box center [428, 202] width 857 height 300
click at [566, 309] on icon at bounding box center [562, 307] width 7 height 7
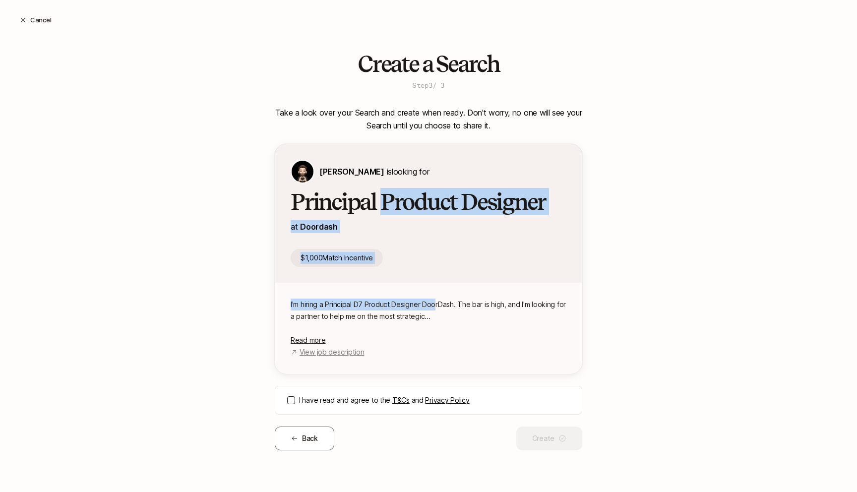
drag, startPoint x: 385, startPoint y: 198, endPoint x: 435, endPoint y: 309, distance: 122.3
click at [435, 309] on div "Tin Kadoic is looking for Principal Product Designer at Doordash $1,000 Match I…" at bounding box center [428, 259] width 307 height 230
click at [435, 309] on p "I'm hiring a Principal D7 Product Designer DoorDash. The bar is high, and I'm l…" at bounding box center [429, 310] width 276 height 24
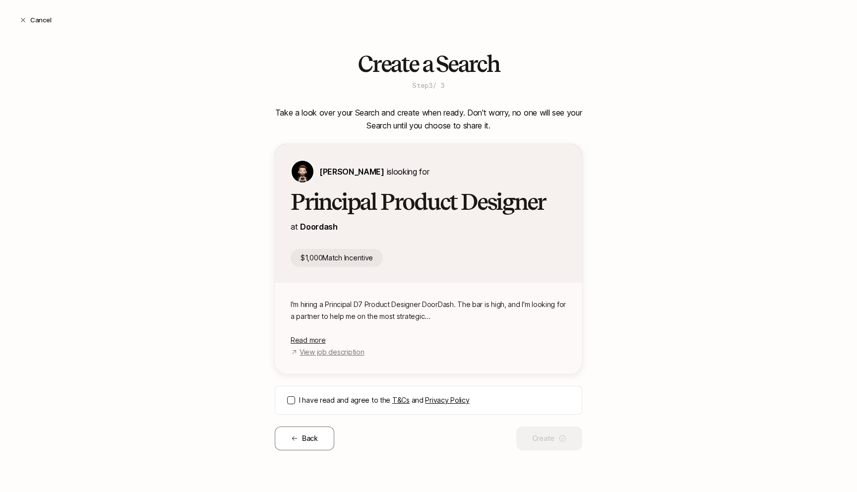
click at [349, 399] on label "I have read and agree to the T&Cs and Privacy Policy" at bounding box center [434, 400] width 271 height 12
click at [295, 399] on button "I have read and agree to the T&Cs and Privacy Policy" at bounding box center [291, 400] width 8 height 8
click at [537, 434] on button "Create" at bounding box center [549, 438] width 66 height 24
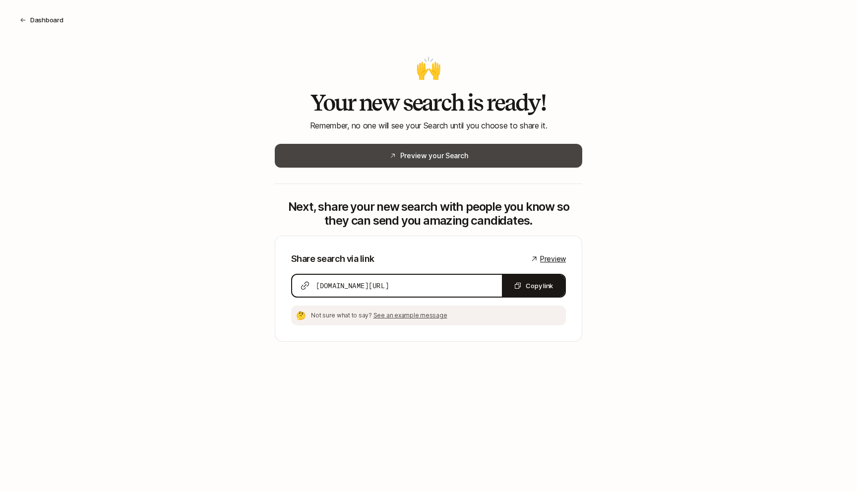
click at [454, 158] on button "Preview your Search" at bounding box center [428, 156] width 307 height 24
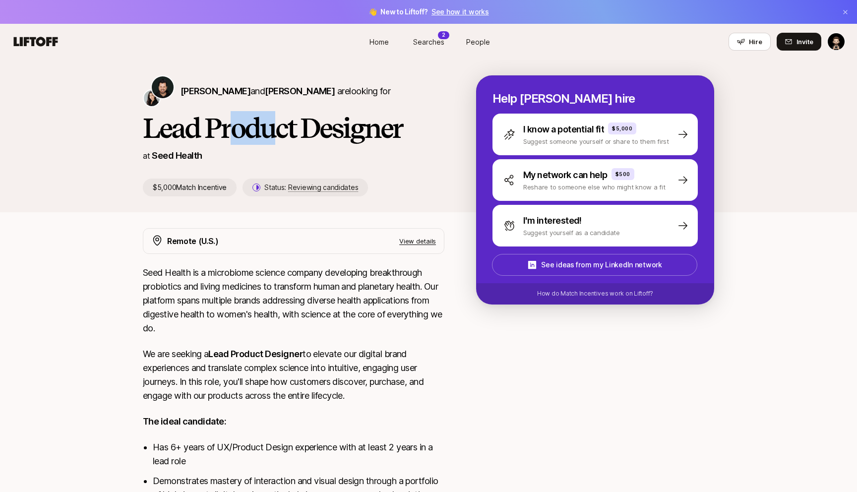
drag, startPoint x: 234, startPoint y: 123, endPoint x: 284, endPoint y: 123, distance: 49.6
click at [282, 123] on h1 "Lead Product Designer" at bounding box center [293, 128] width 301 height 30
click at [284, 123] on h1 "Lead Product Designer" at bounding box center [293, 128] width 301 height 30
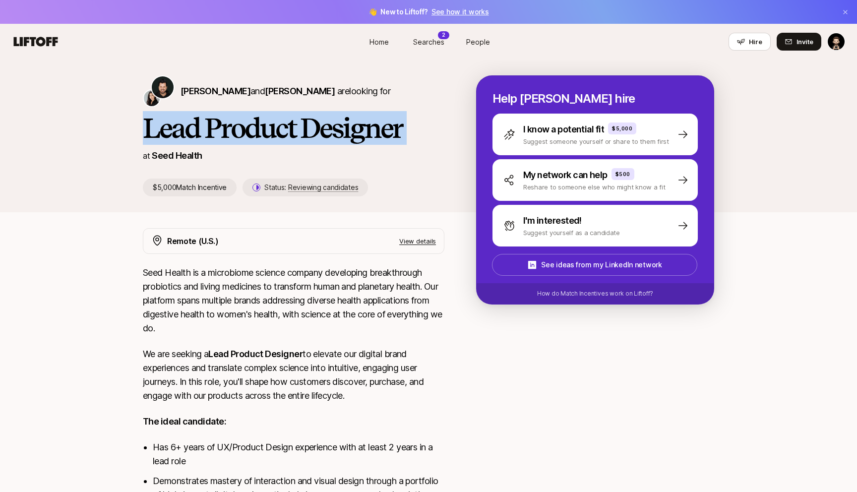
click at [284, 123] on h1 "Lead Product Designer" at bounding box center [293, 128] width 301 height 30
click at [305, 122] on h1 "Lead Product Designer" at bounding box center [293, 128] width 301 height 30
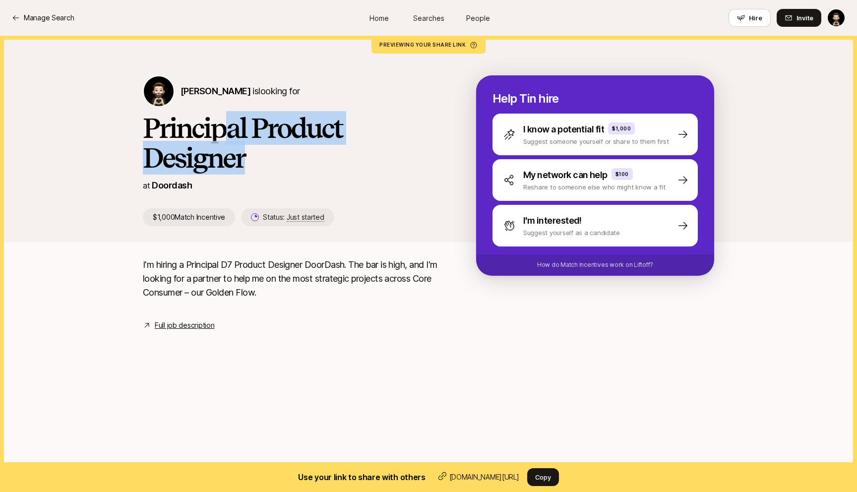
drag, startPoint x: 224, startPoint y: 127, endPoint x: 256, endPoint y: 154, distance: 42.0
click at [256, 154] on h1 "Principal Product Designer" at bounding box center [293, 142] width 301 height 59
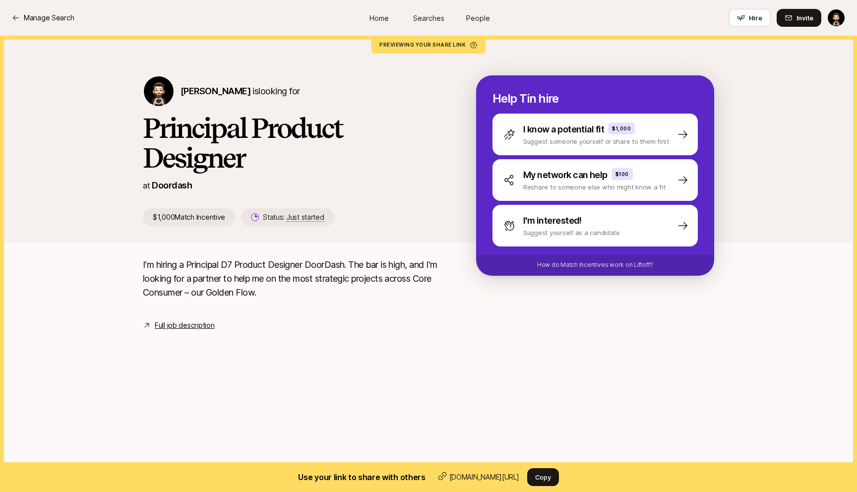
click at [256, 154] on h1 "Principal Product Designer" at bounding box center [293, 142] width 301 height 59
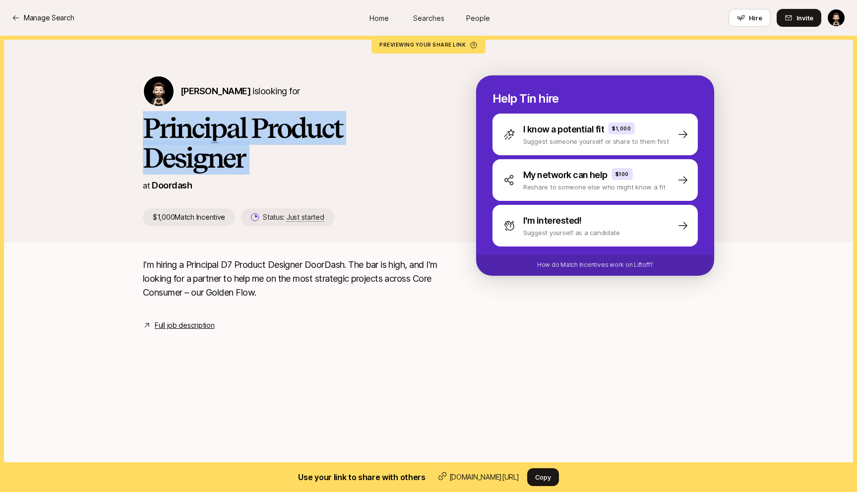
click at [256, 154] on h1 "Principal Product Designer" at bounding box center [293, 142] width 301 height 59
click at [270, 153] on h1 "Principal Product Designer" at bounding box center [293, 142] width 301 height 59
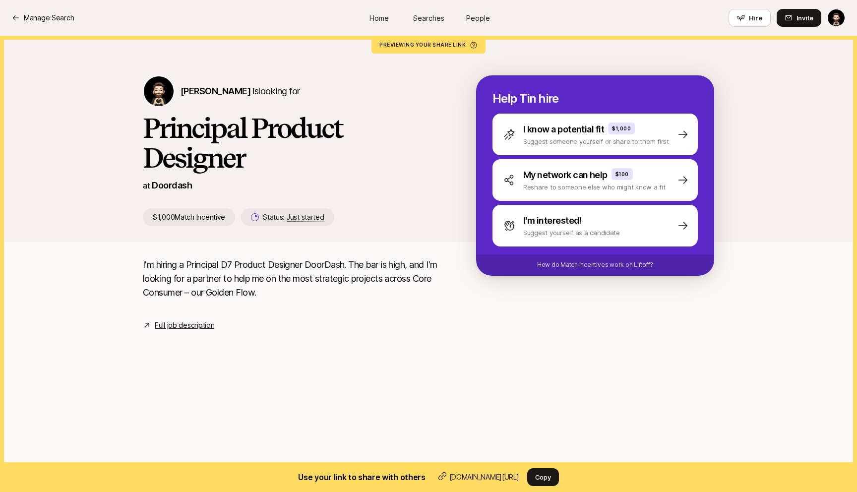
drag, startPoint x: 270, startPoint y: 153, endPoint x: 261, endPoint y: 136, distance: 18.4
click at [264, 142] on h1 "Principal Product Designer" at bounding box center [293, 142] width 301 height 59
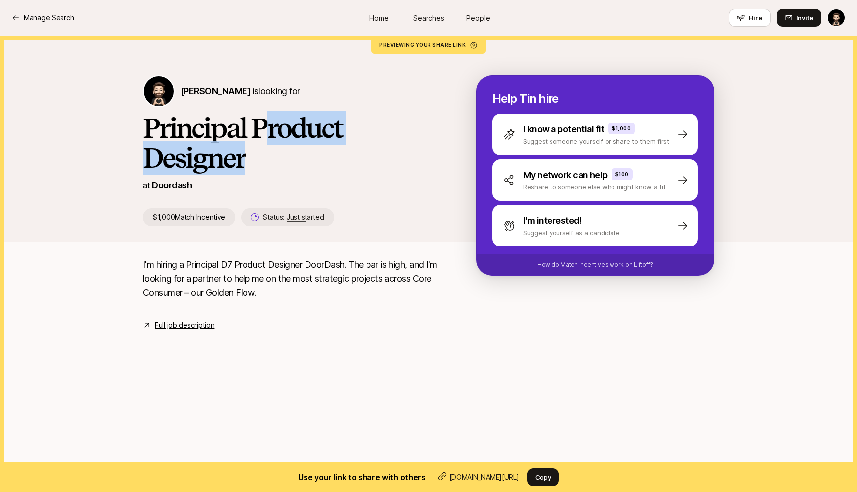
click at [261, 136] on h1 "Principal Product Designer" at bounding box center [293, 142] width 301 height 59
